Goal: Task Accomplishment & Management: Manage account settings

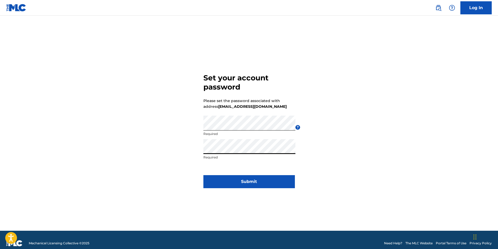
click at [251, 178] on button "Submit" at bounding box center [249, 181] width 92 height 13
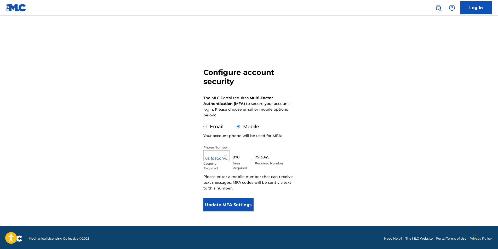
click at [469, 10] on link "Log In" at bounding box center [475, 7] width 31 height 13
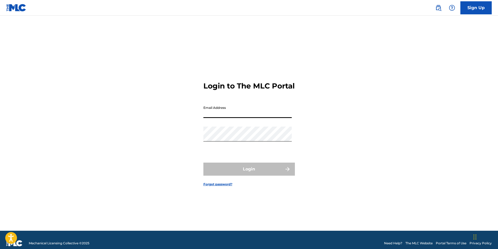
click at [223, 117] on input "Email Address" at bounding box center [247, 110] width 88 height 15
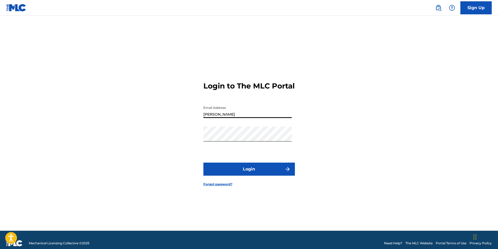
type input "[EMAIL_ADDRESS][DOMAIN_NAME]"
click at [255, 171] on button "Login" at bounding box center [249, 169] width 92 height 13
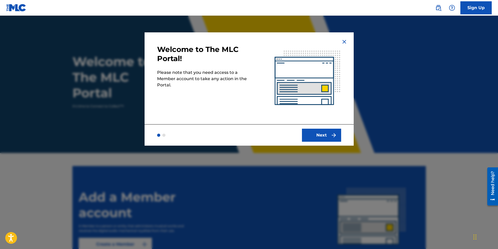
click at [342, 40] on img at bounding box center [344, 42] width 6 height 6
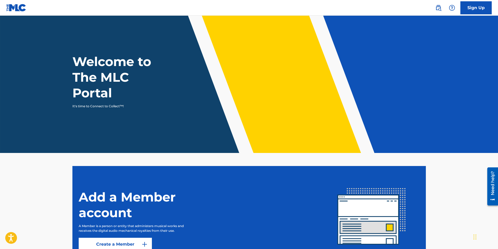
click at [449, 6] on img at bounding box center [452, 8] width 6 height 6
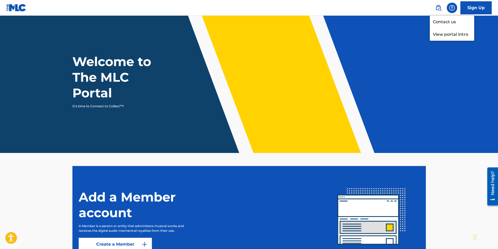
click at [444, 37] on p "View portal intro" at bounding box center [452, 34] width 44 height 13
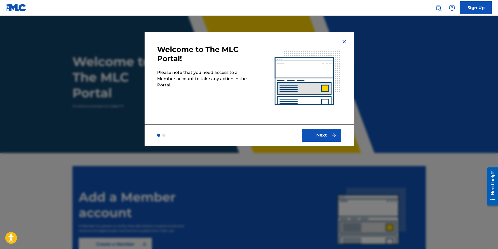
click at [343, 40] on img at bounding box center [344, 42] width 6 height 6
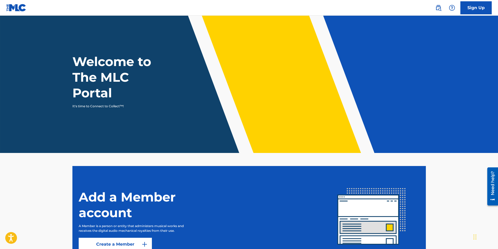
click at [7, 9] on img at bounding box center [16, 8] width 20 height 8
